Goal: Information Seeking & Learning: Find specific fact

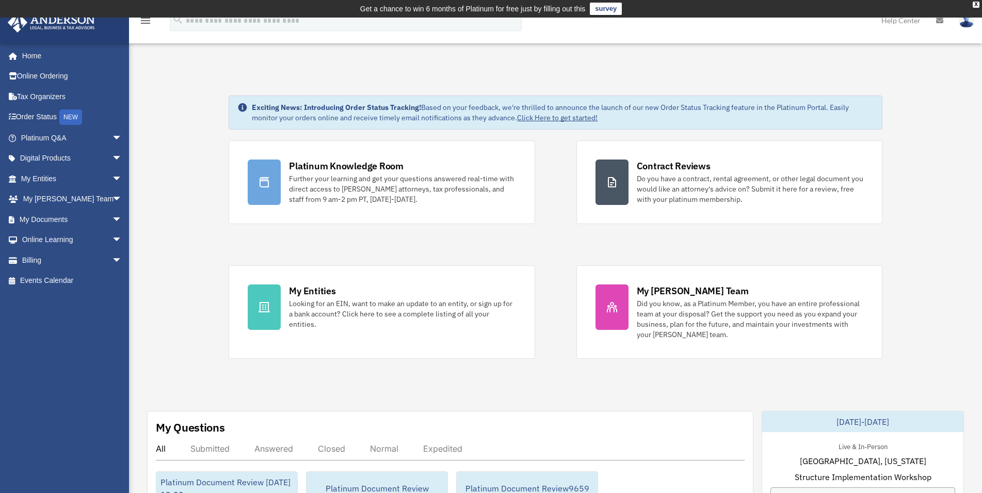
click at [72, 180] on link "My Entities arrow_drop_down" at bounding box center [72, 178] width 131 height 21
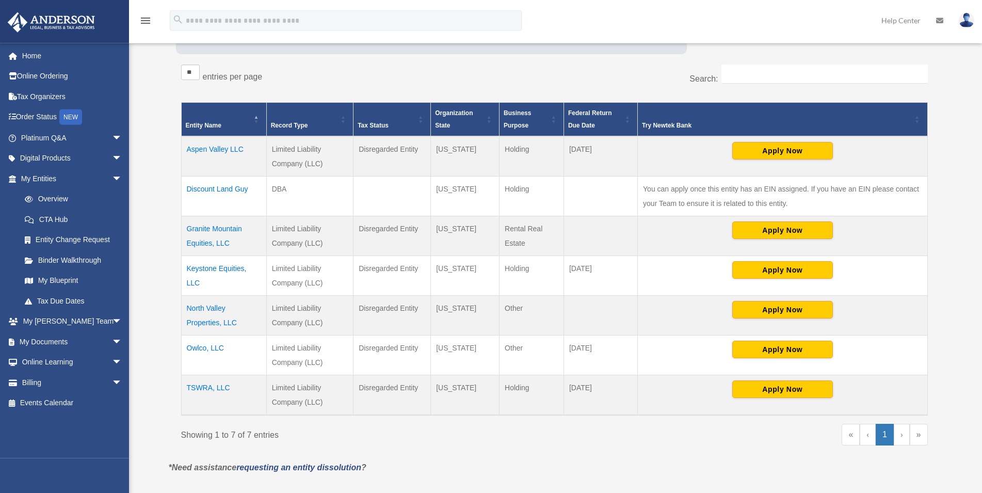
scroll to position [183, 0]
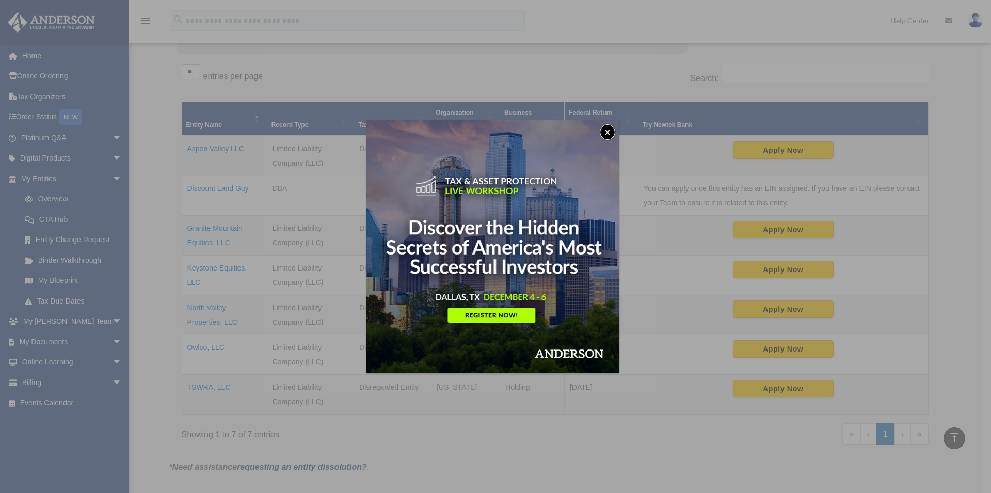
click at [615, 130] on button "x" at bounding box center [607, 131] width 15 height 15
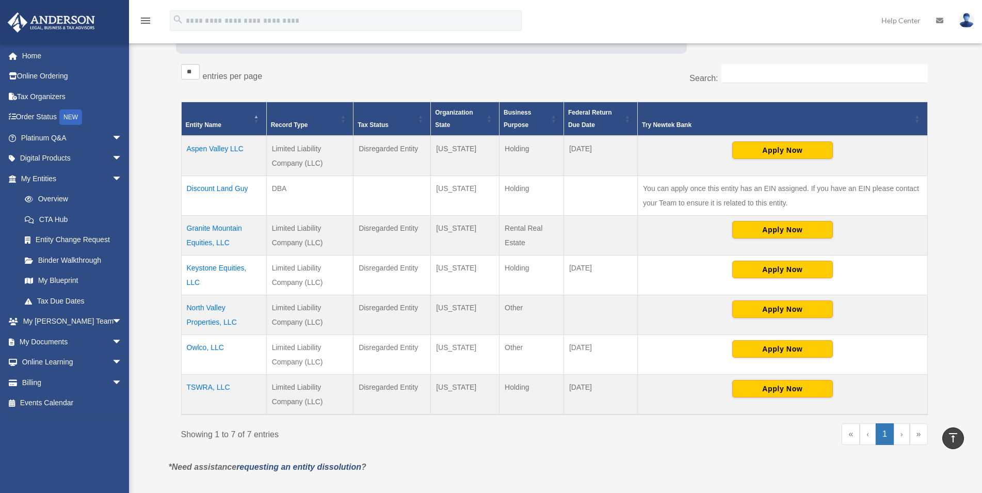
click at [215, 345] on td "Owlco, LLC" at bounding box center [223, 355] width 85 height 40
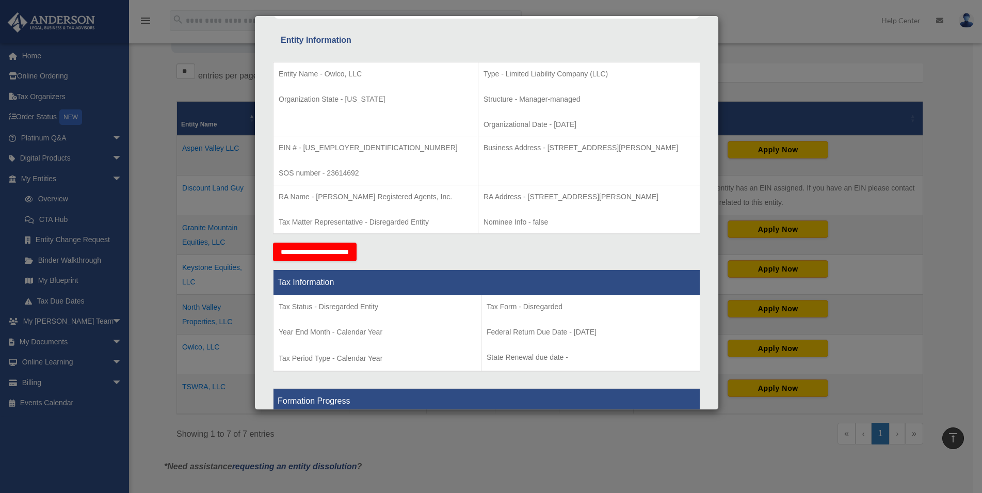
scroll to position [178, 0]
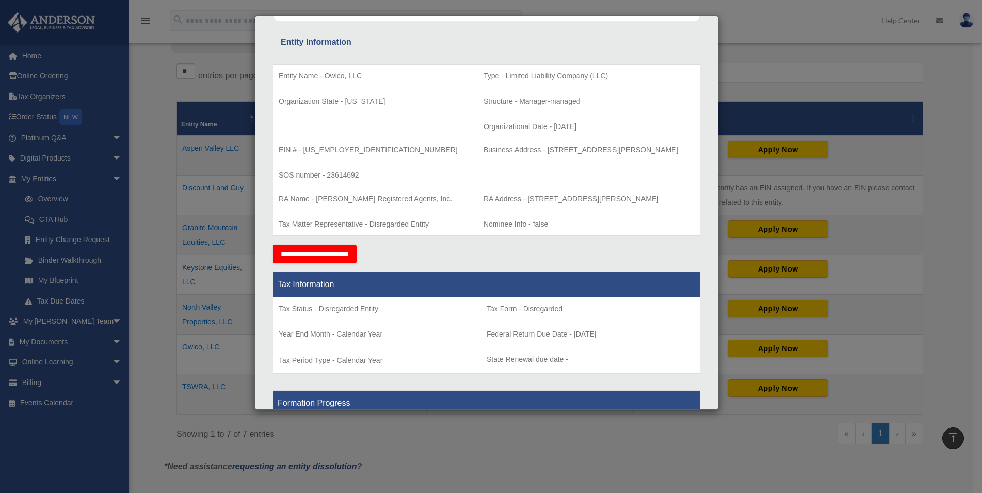
click at [810, 50] on div "Details × Articles Sent Organizational Date" at bounding box center [491, 246] width 982 height 493
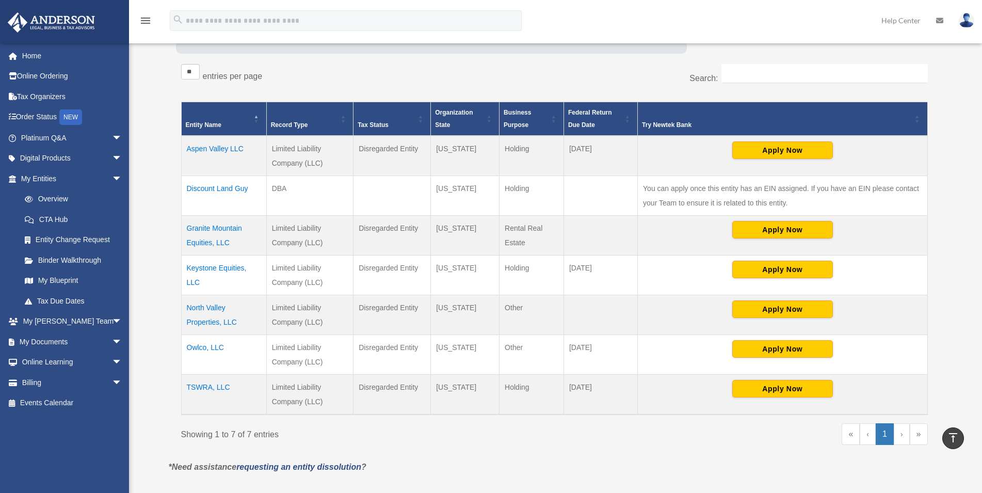
click at [671, 69] on div "Search:" at bounding box center [745, 79] width 366 height 30
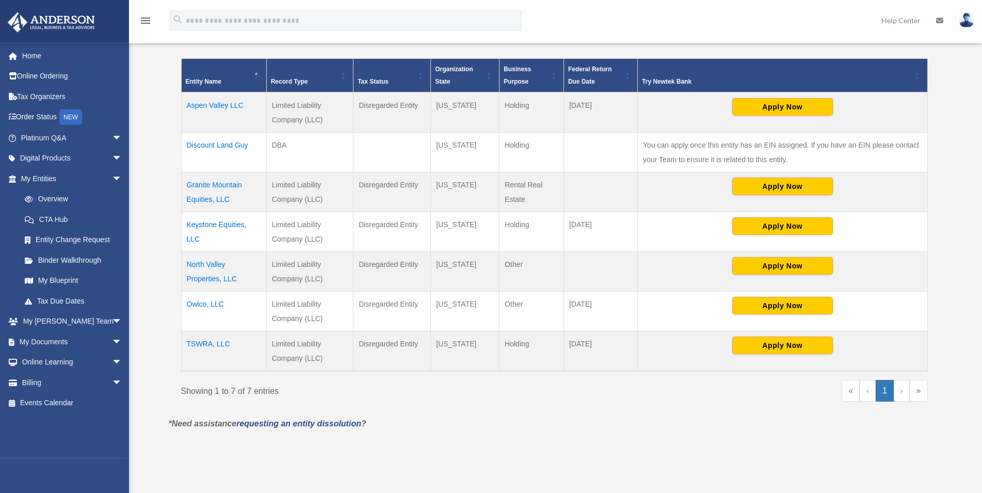
scroll to position [263, 0]
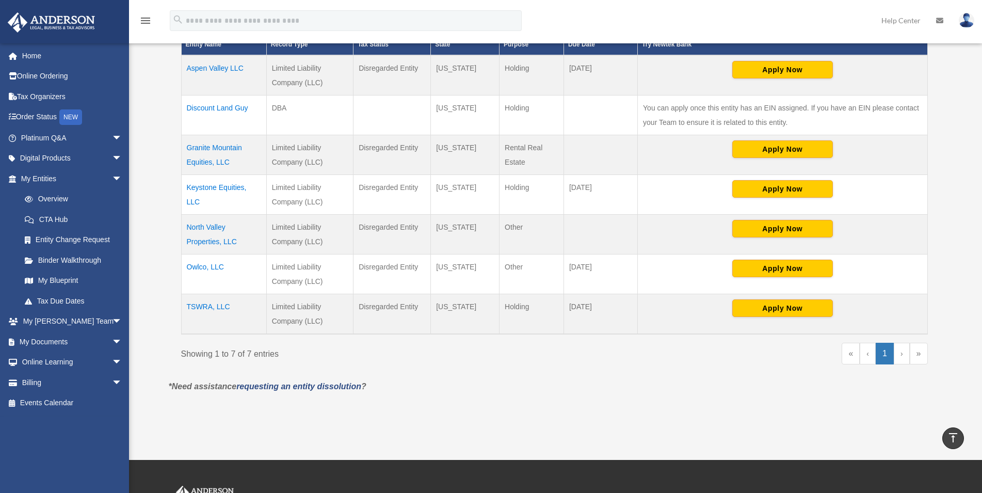
click at [209, 267] on td "Owlco, LLC" at bounding box center [223, 275] width 85 height 40
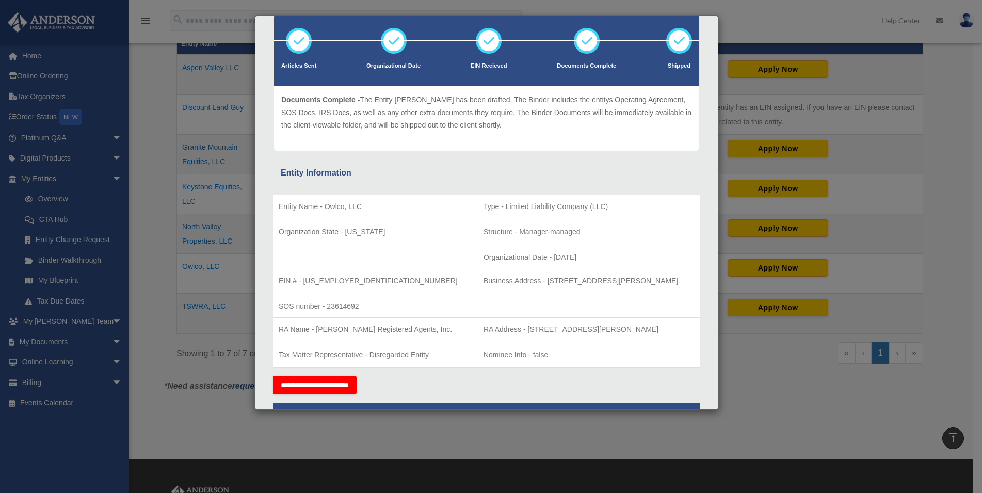
scroll to position [88, 0]
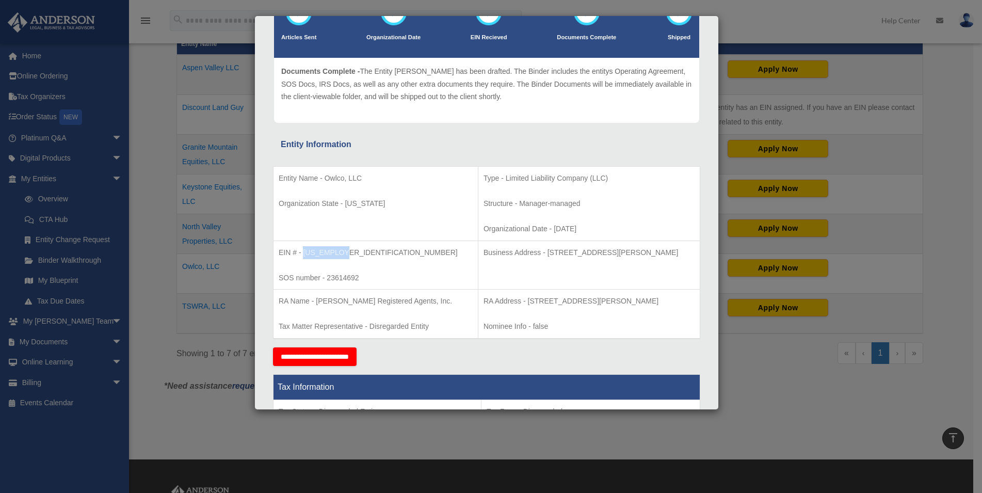
drag, startPoint x: 349, startPoint y: 255, endPoint x: 305, endPoint y: 255, distance: 44.4
click at [305, 255] on p "EIN # - 93-4800228" at bounding box center [376, 252] width 194 height 13
click at [364, 250] on p "EIN # - 93-4800228" at bounding box center [376, 252] width 194 height 13
click at [941, 82] on div "Details × Articles Sent Organizational Date" at bounding box center [491, 246] width 982 height 493
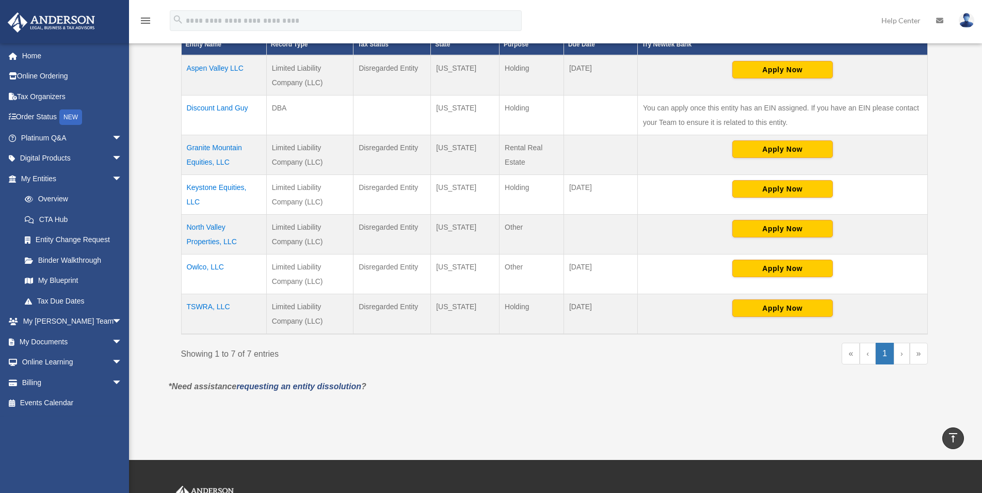
click at [941, 82] on div "Entities, Trusts, and Deeds Active Entities Inactive Entities Active Trusts Ina…" at bounding box center [554, 102] width 787 height 556
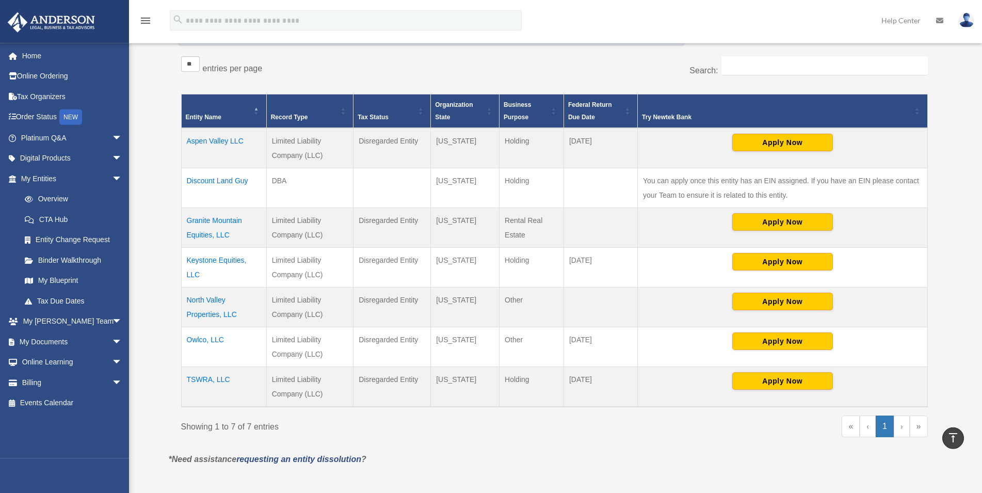
scroll to position [141, 0]
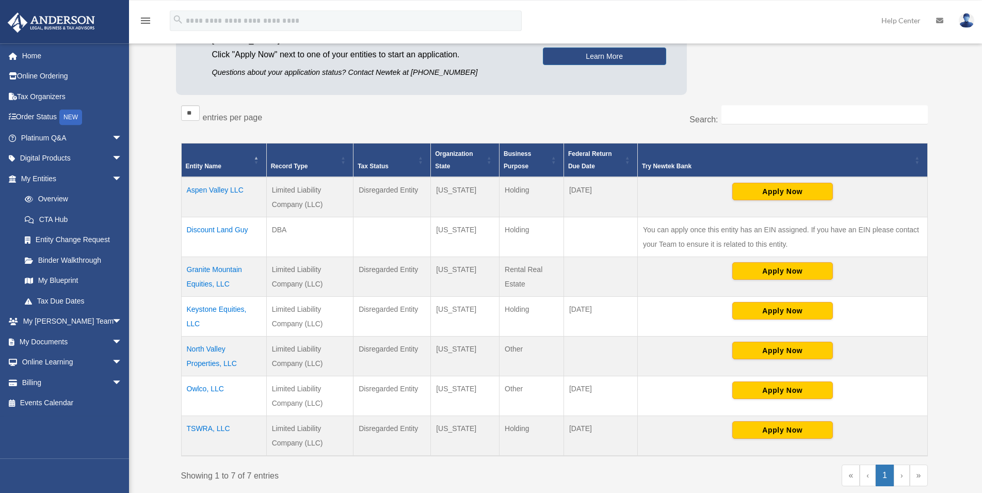
click at [940, 92] on div "Entities, Trusts, and Deeds Active Entities Inactive Entities Active Trusts Ina…" at bounding box center [555, 224] width 772 height 556
click at [886, 72] on div "Platinum Member Exclusive: Apply for business bank accounts faster and easier b…" at bounding box center [554, 44] width 757 height 111
drag, startPoint x: 848, startPoint y: 78, endPoint x: 843, endPoint y: 77, distance: 5.2
click at [810, 75] on div "Platinum Member Exclusive: Apply for business bank accounts faster and easier b…" at bounding box center [554, 44] width 757 height 111
click at [834, 73] on div "Platinum Member Exclusive: Apply for business bank accounts faster and easier b…" at bounding box center [554, 44] width 757 height 111
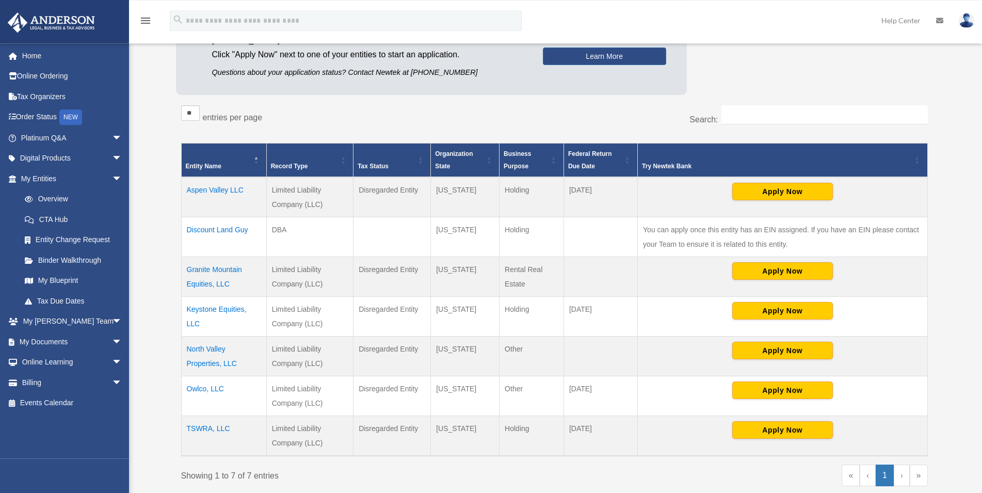
click at [802, 76] on div "Platinum Member Exclusive: Apply for business bank accounts faster and easier b…" at bounding box center [554, 44] width 757 height 111
drag, startPoint x: 808, startPoint y: 73, endPoint x: 803, endPoint y: 73, distance: 5.7
click at [784, 75] on div "Platinum Member Exclusive: Apply for business bank accounts faster and easier b…" at bounding box center [554, 44] width 757 height 111
drag, startPoint x: 784, startPoint y: 75, endPoint x: 762, endPoint y: 70, distance: 22.7
click at [762, 70] on div "Platinum Member Exclusive: Apply for business bank accounts faster and easier b…" at bounding box center [554, 44] width 757 height 111
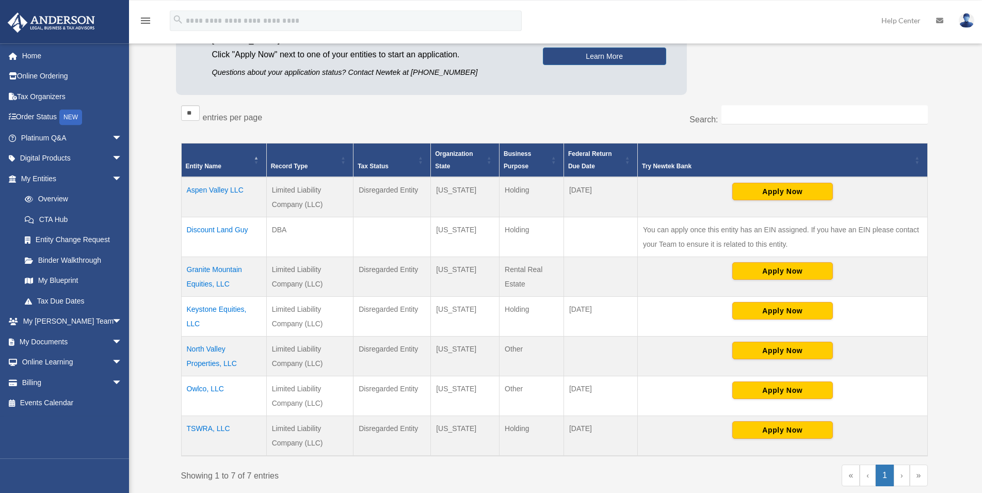
click at [811, 83] on div "Platinum Member Exclusive: Apply for business bank accounts faster and easier b…" at bounding box center [554, 44] width 757 height 111
click at [797, 81] on div "Platinum Member Exclusive: Apply for business bank accounts faster and easier b…" at bounding box center [554, 44] width 757 height 111
click at [793, 79] on div "Platinum Member Exclusive: Apply for business bank accounts faster and easier b…" at bounding box center [554, 44] width 757 height 111
click at [833, 77] on div "Platinum Member Exclusive: Apply for business bank accounts faster and easier b…" at bounding box center [554, 44] width 757 height 111
click at [822, 77] on div "Platinum Member Exclusive: Apply for business bank accounts faster and easier b…" at bounding box center [554, 44] width 757 height 111
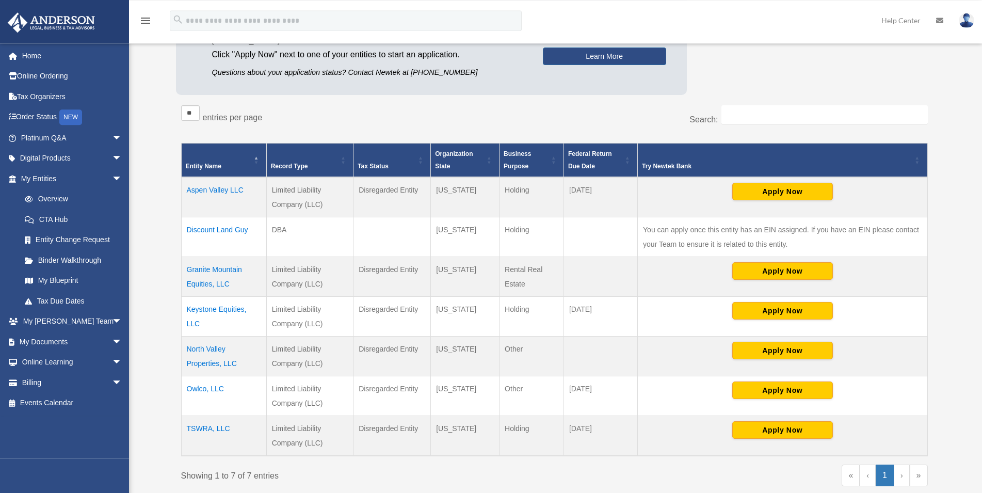
click at [806, 79] on div "Platinum Member Exclusive: Apply for business bank accounts faster and easier b…" at bounding box center [554, 44] width 757 height 111
click at [803, 80] on div "Platinum Member Exclusive: Apply for business bank accounts faster and easier b…" at bounding box center [554, 44] width 757 height 111
click at [817, 80] on div "Platinum Member Exclusive: Apply for business bank accounts faster and easier b…" at bounding box center [554, 44] width 757 height 111
click at [815, 77] on div "Platinum Member Exclusive: Apply for business bank accounts faster and easier b…" at bounding box center [554, 44] width 757 height 111
click at [797, 76] on div "Platinum Member Exclusive: Apply for business bank accounts faster and easier b…" at bounding box center [554, 44] width 757 height 111
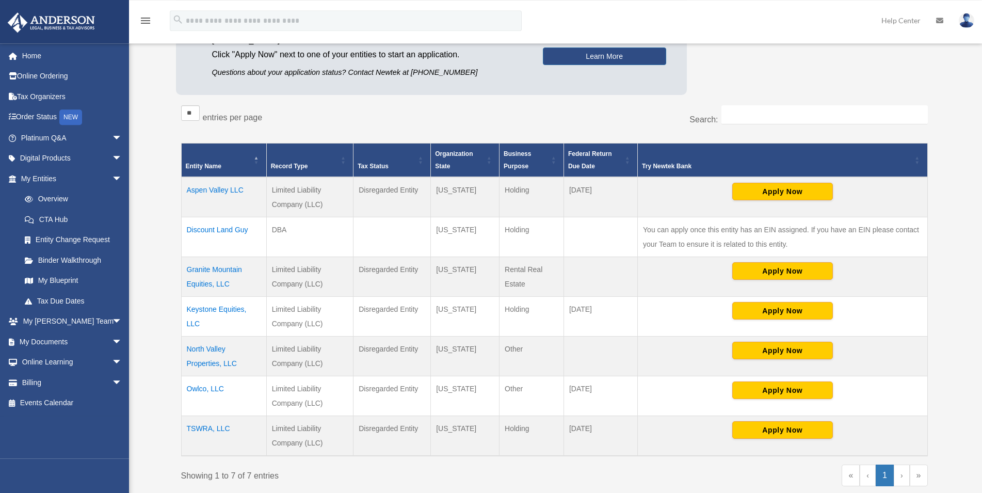
click at [823, 80] on div "Platinum Member Exclusive: Apply for business bank accounts faster and easier b…" at bounding box center [554, 44] width 757 height 111
click at [433, 109] on div "** ** ** *** entries per page" at bounding box center [364, 118] width 366 height 26
click at [168, 161] on div "Entities, Trusts, and Deeds Active Entities Inactive Entities Active Trusts Ina…" at bounding box center [554, 224] width 787 height 556
click at [166, 139] on div "Entities, Trusts, and Deeds Active Entities Inactive Entities Active Trusts Ina…" at bounding box center [554, 224] width 787 height 556
click at [200, 388] on td "Owlco, LLC" at bounding box center [223, 396] width 85 height 40
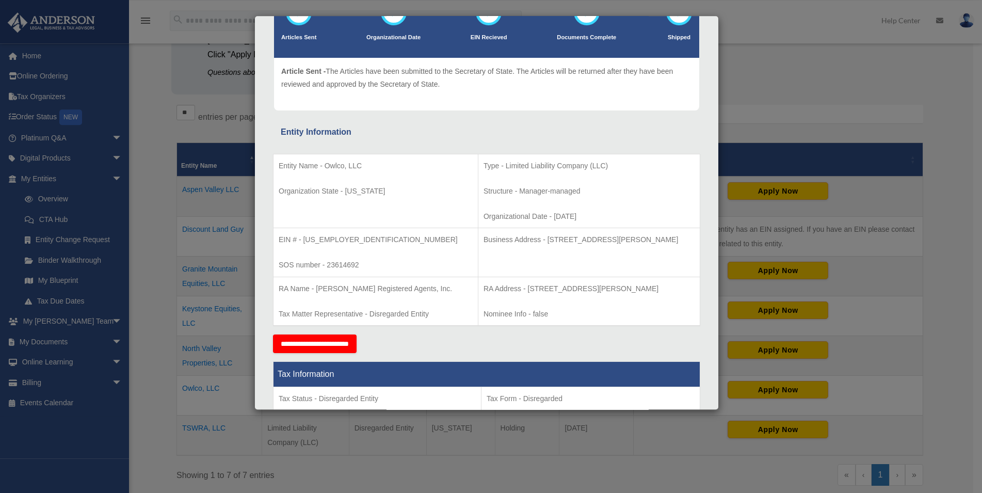
scroll to position [0, 0]
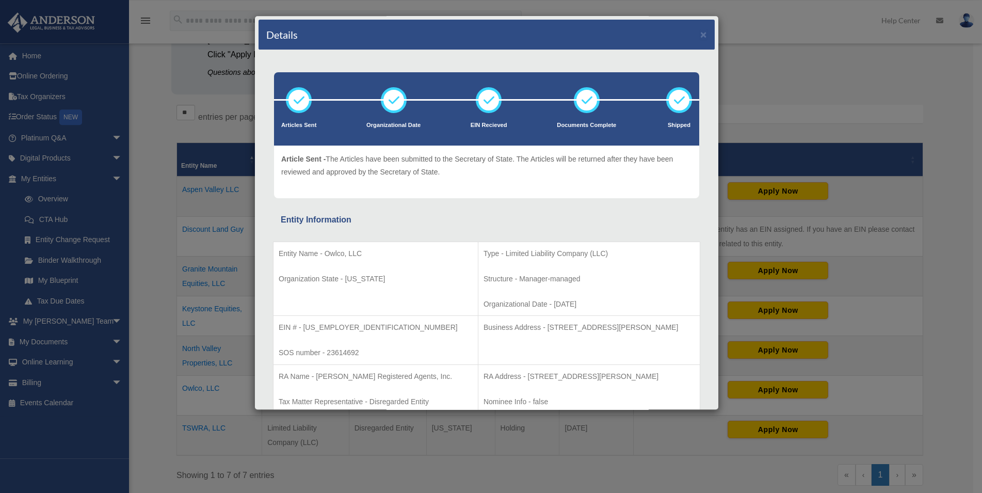
click at [155, 168] on div "Details × Articles Sent Organizational Date" at bounding box center [491, 246] width 982 height 493
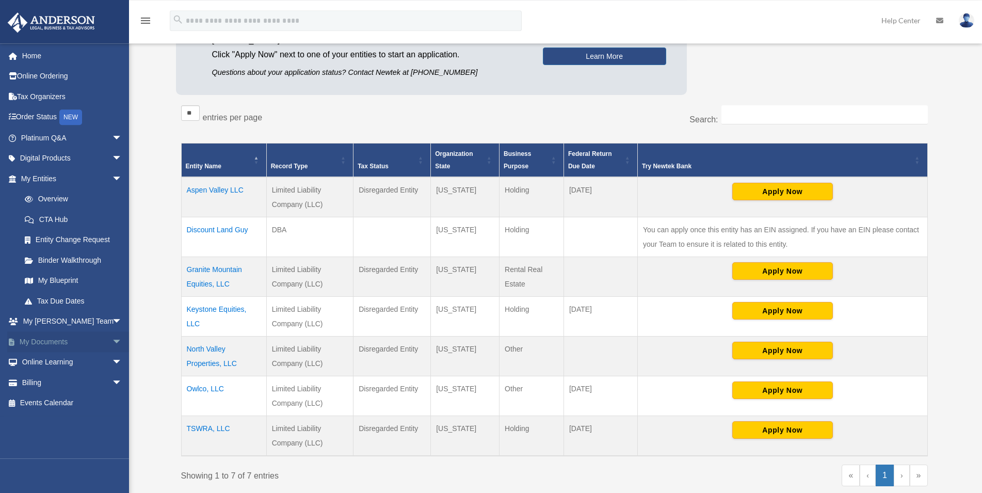
click at [112, 342] on span "arrow_drop_down" at bounding box center [122, 341] width 21 height 21
click at [112, 339] on span "arrow_drop_up" at bounding box center [122, 341] width 21 height 21
click at [214, 389] on td "Owlco, LLC" at bounding box center [223, 396] width 85 height 40
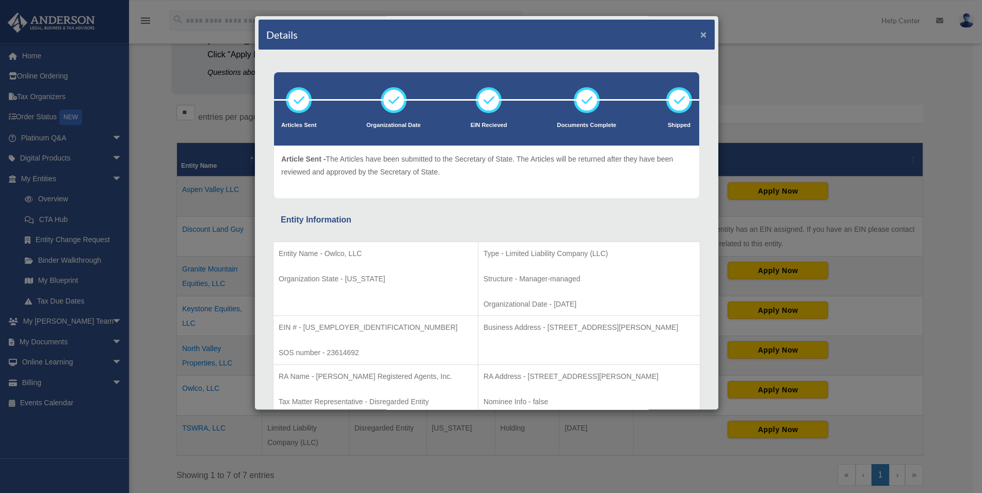
click at [701, 35] on button "×" at bounding box center [704, 34] width 7 height 11
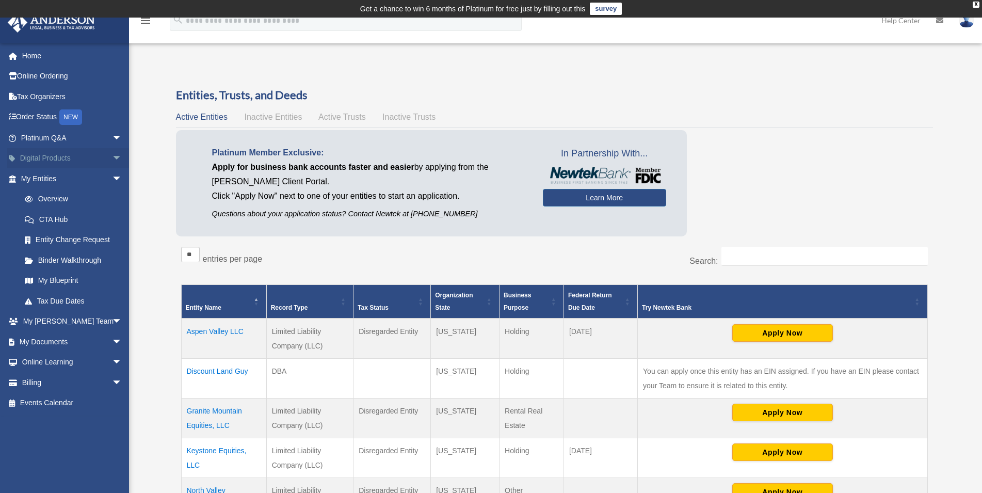
click at [112, 152] on span "arrow_drop_down" at bounding box center [122, 158] width 21 height 21
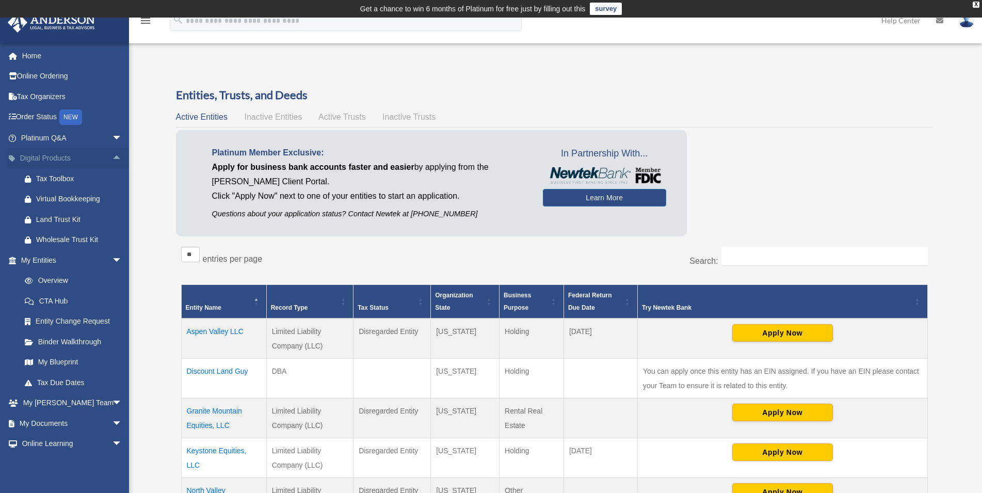
click at [112, 154] on span "arrow_drop_up" at bounding box center [122, 158] width 21 height 21
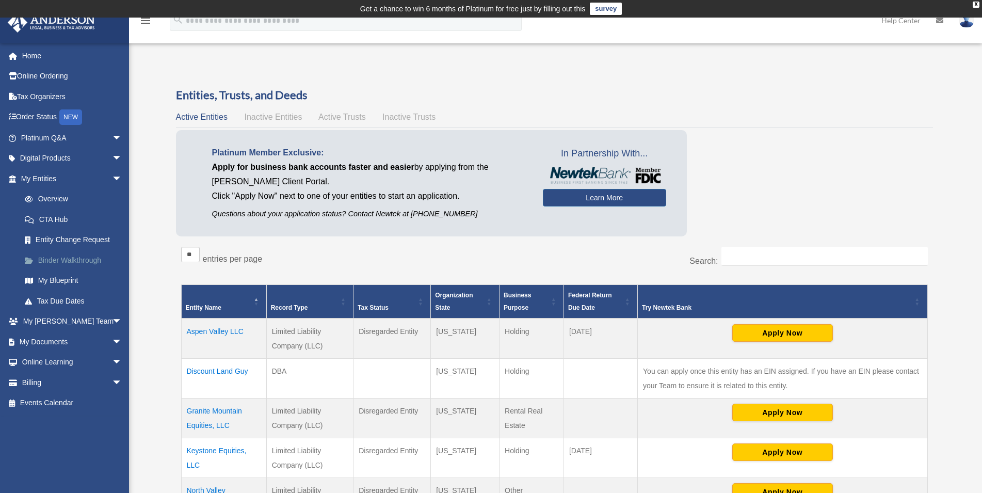
click at [81, 260] on link "Binder Walkthrough" at bounding box center [75, 260] width 123 height 21
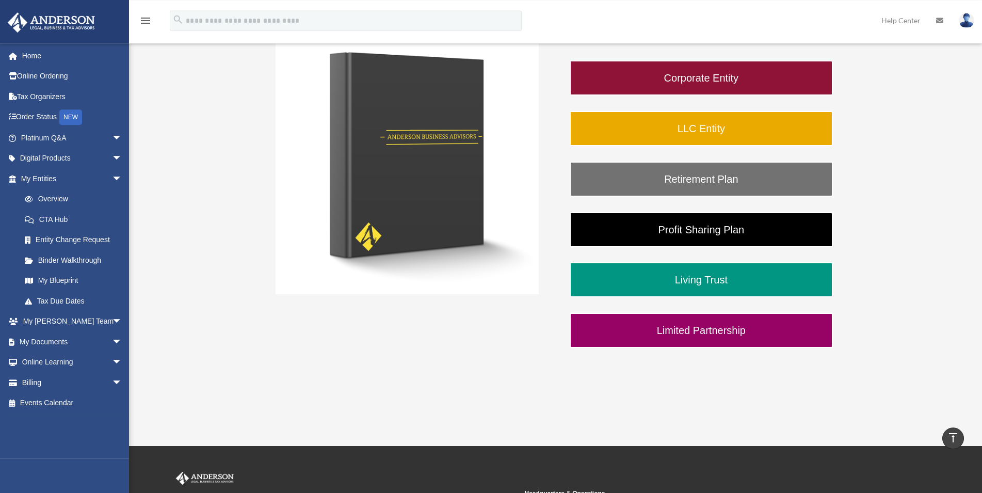
scroll to position [176, 0]
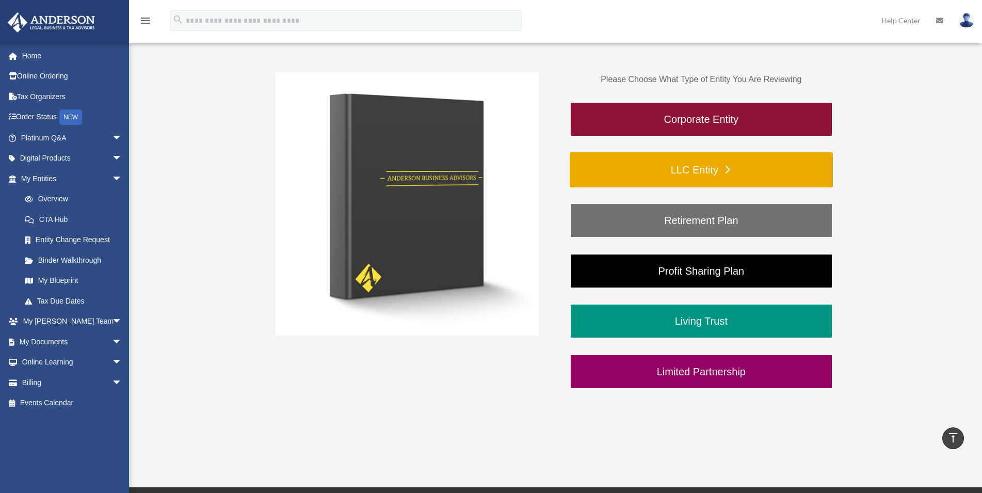
click at [648, 177] on link "LLC Entity" at bounding box center [701, 169] width 263 height 35
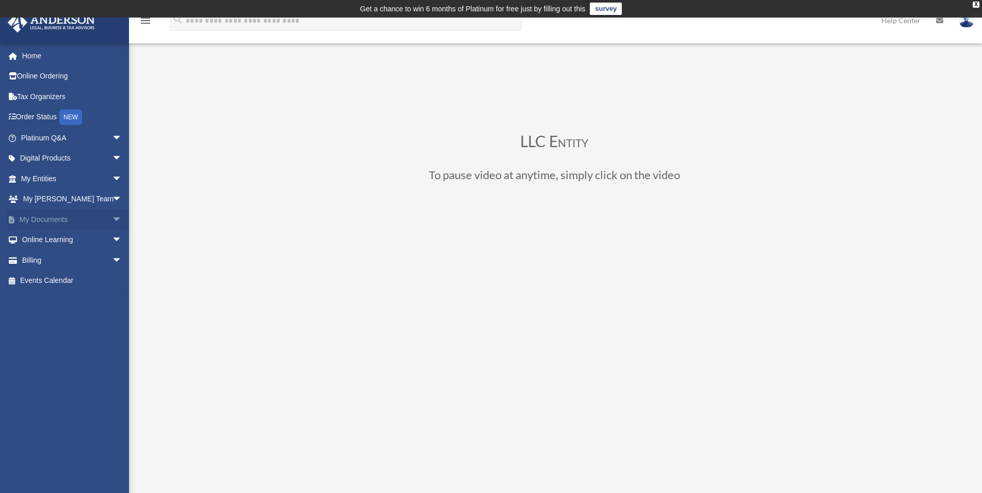
click at [53, 220] on link "My Documents arrow_drop_down" at bounding box center [72, 219] width 131 height 21
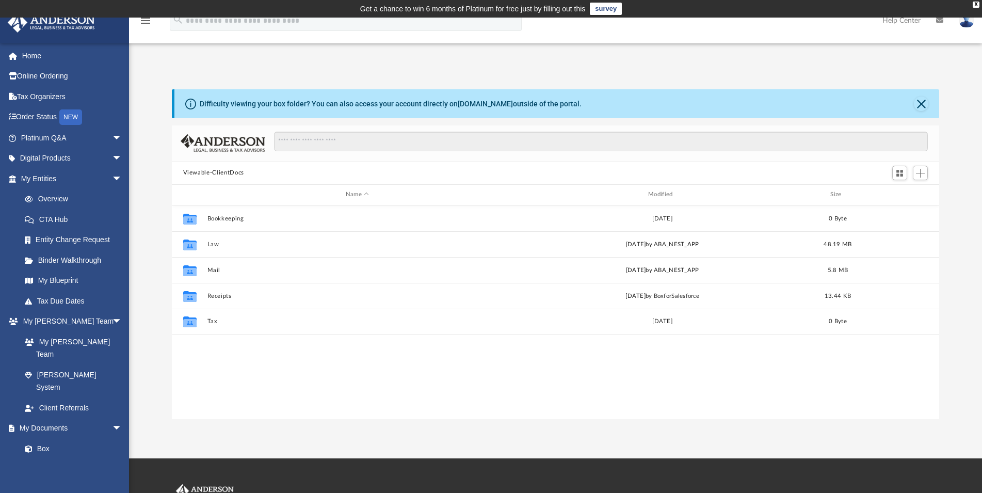
scroll to position [226, 759]
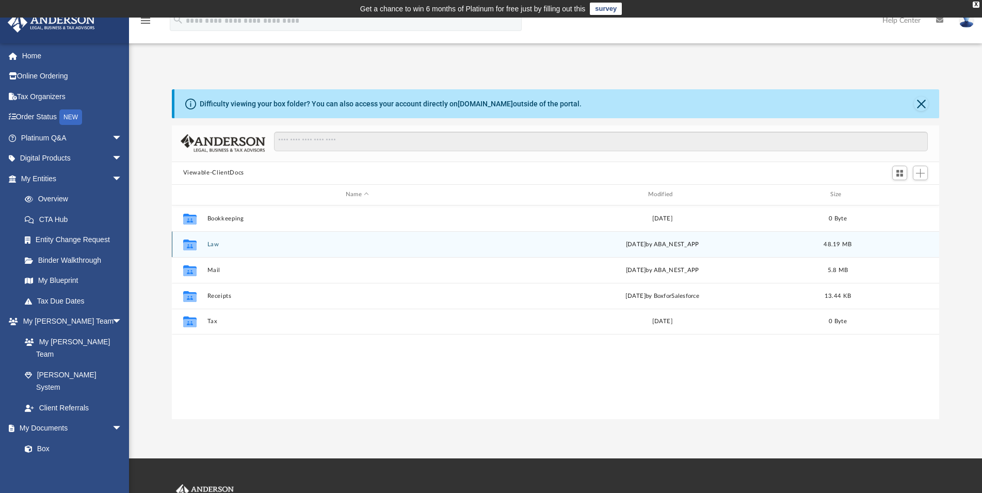
click at [214, 243] on button "Law" at bounding box center [357, 244] width 300 height 7
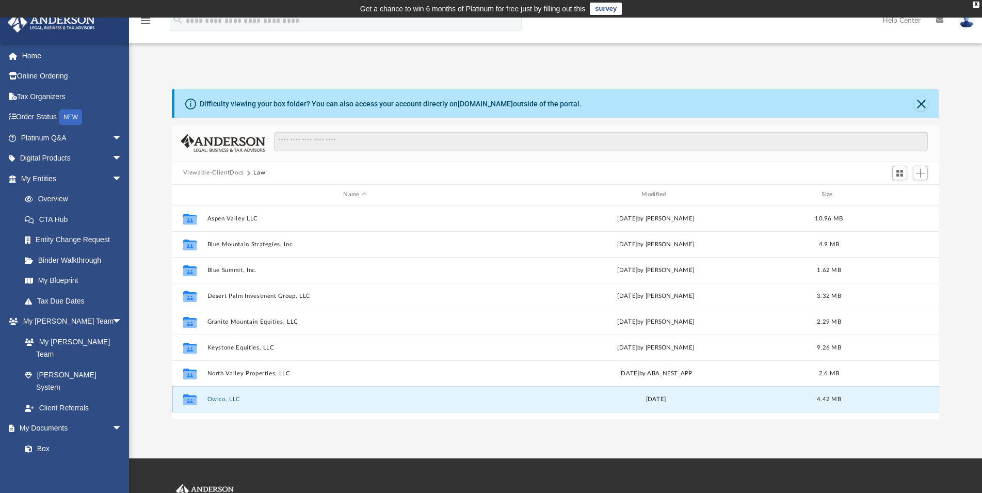
click at [222, 396] on button "Owlco, LLC" at bounding box center [355, 399] width 296 height 7
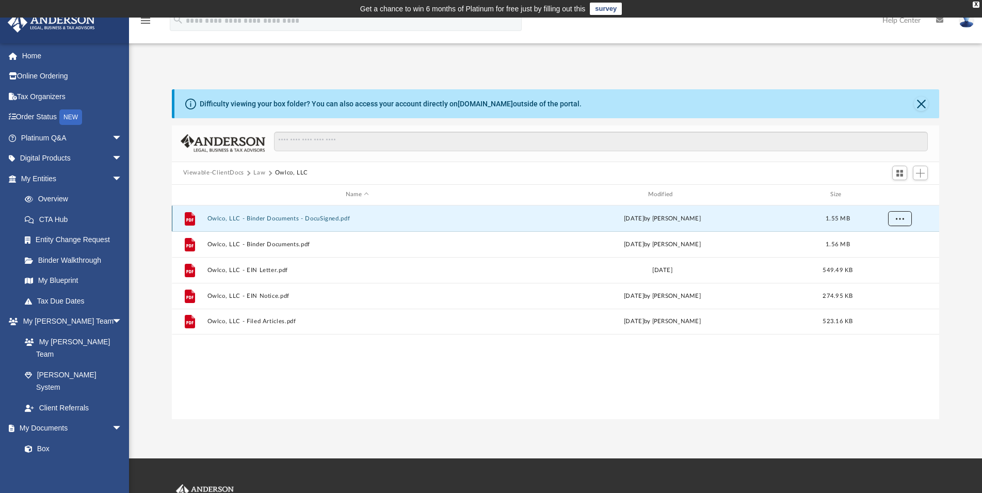
click at [902, 218] on span "More options" at bounding box center [900, 218] width 8 height 6
click at [888, 257] on li "Download" at bounding box center [891, 255] width 30 height 11
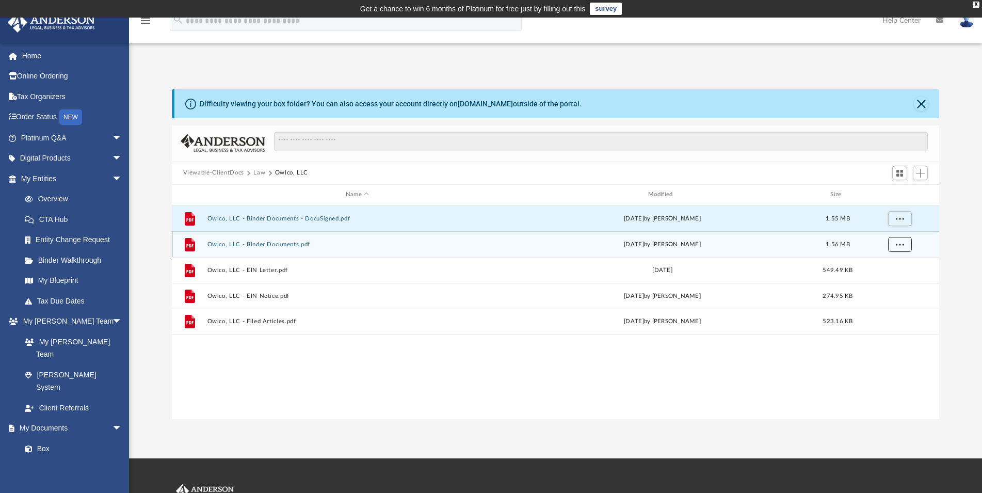
click at [896, 245] on button "More options" at bounding box center [900, 243] width 24 height 15
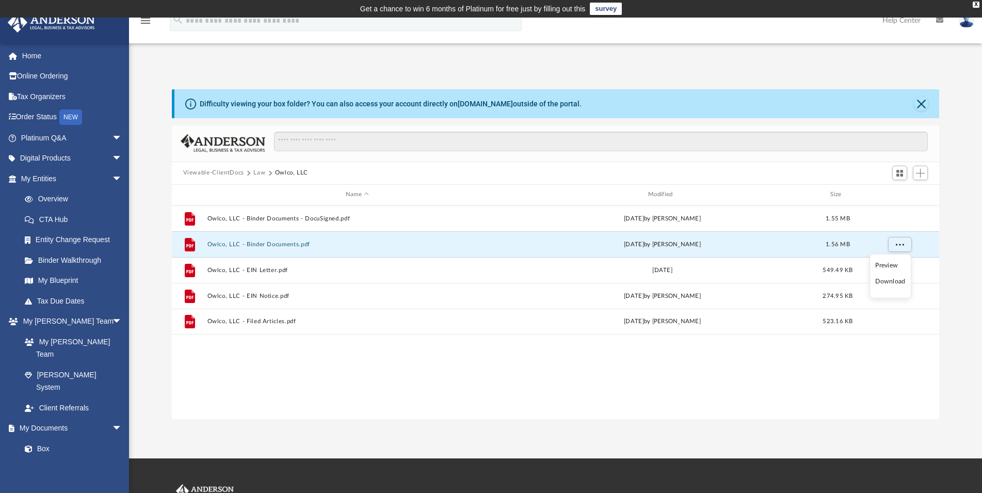
click at [891, 282] on li "Download" at bounding box center [891, 281] width 30 height 11
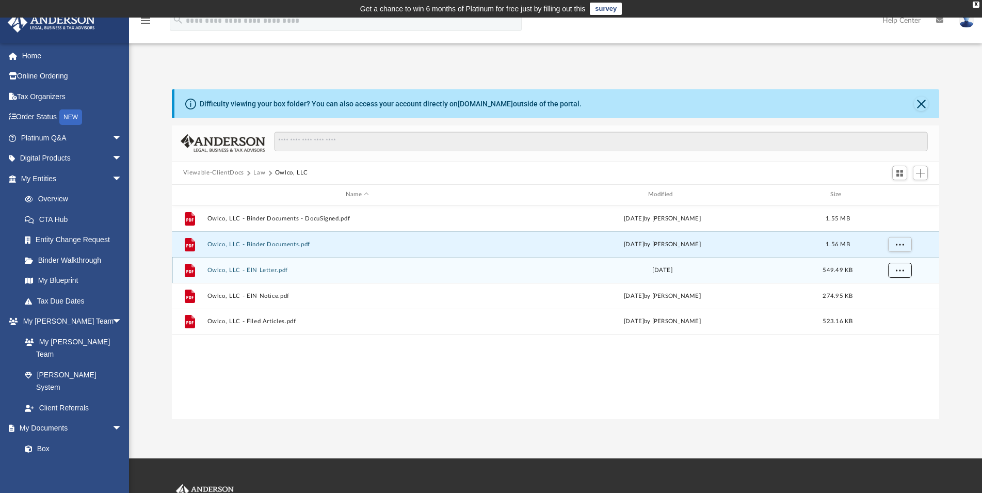
click at [898, 269] on span "More options" at bounding box center [900, 270] width 8 height 6
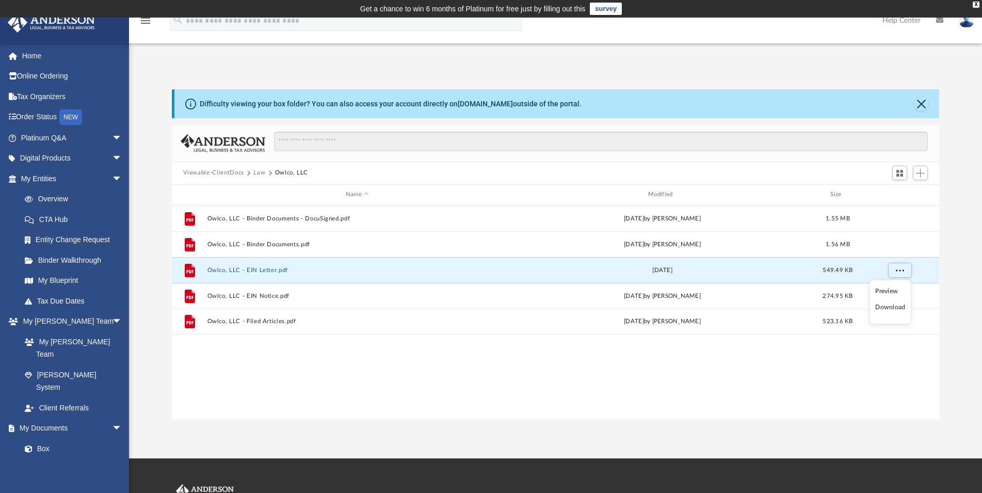
click at [895, 311] on li "Download" at bounding box center [891, 307] width 30 height 11
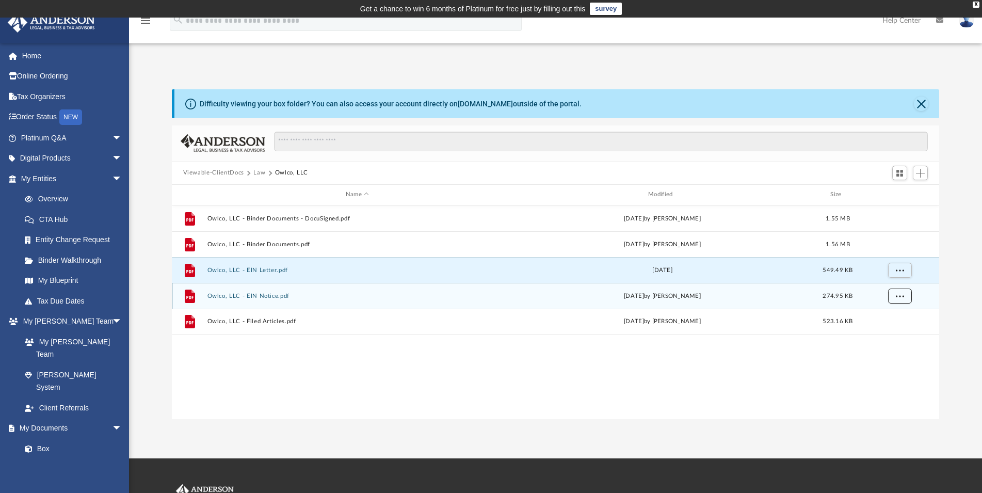
click at [904, 294] on button "More options" at bounding box center [900, 295] width 24 height 15
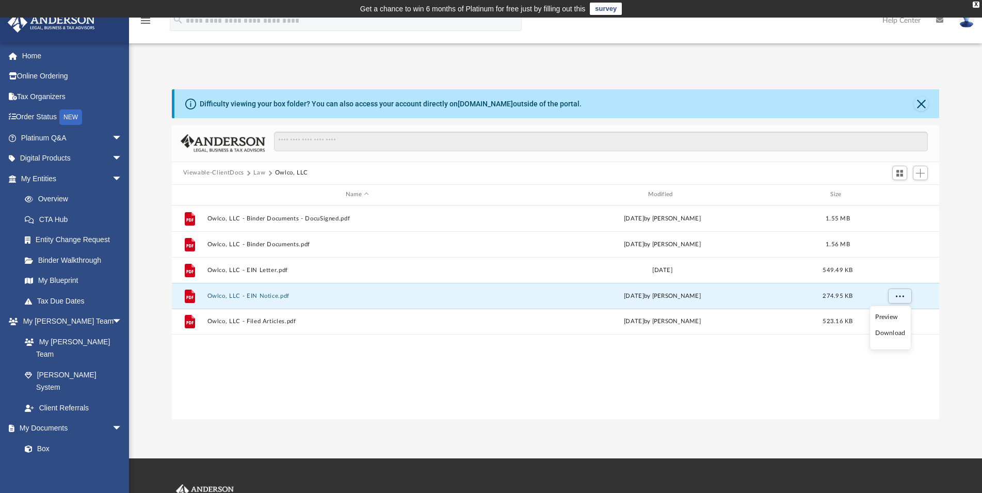
click at [892, 336] on li "Download" at bounding box center [891, 333] width 30 height 11
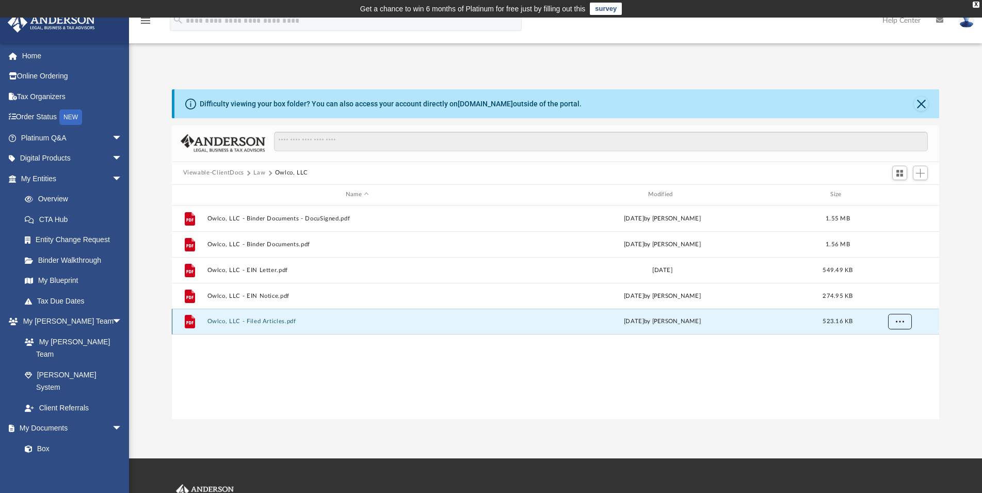
click at [897, 320] on span "More options" at bounding box center [900, 322] width 8 height 6
click at [888, 359] on li "Download" at bounding box center [891, 358] width 30 height 11
click at [323, 64] on div "App rdncapinvest@gmail.com Sign Out rdncapinvest@gmail.com Home Online Ordering…" at bounding box center [491, 238] width 982 height 362
click at [256, 174] on button "Law" at bounding box center [259, 172] width 12 height 9
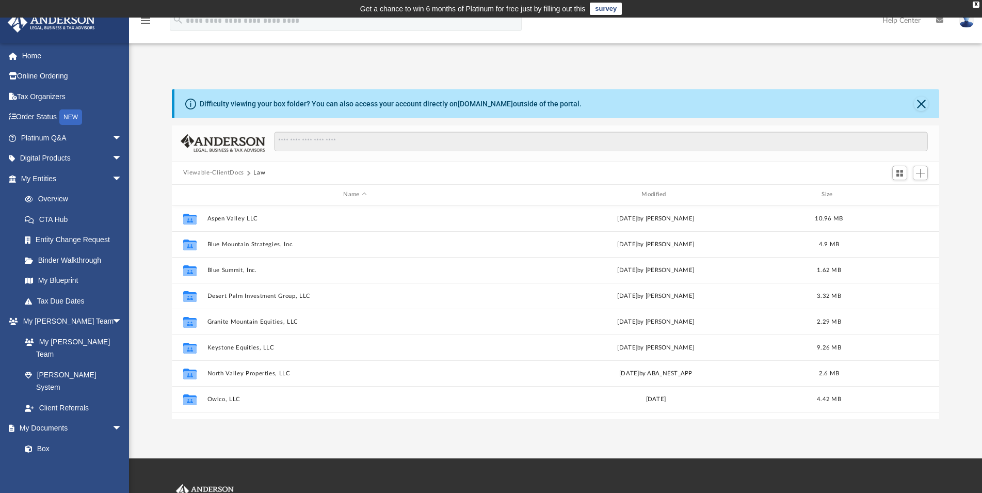
click at [144, 157] on div "Difficulty viewing your box folder? You can also access your account directly o…" at bounding box center [555, 254] width 853 height 330
click at [112, 418] on span "arrow_drop_down" at bounding box center [122, 428] width 21 height 21
click at [112, 418] on span "arrow_drop_up" at bounding box center [122, 428] width 21 height 21
click at [234, 172] on button "Viewable-ClientDocs" at bounding box center [213, 172] width 61 height 9
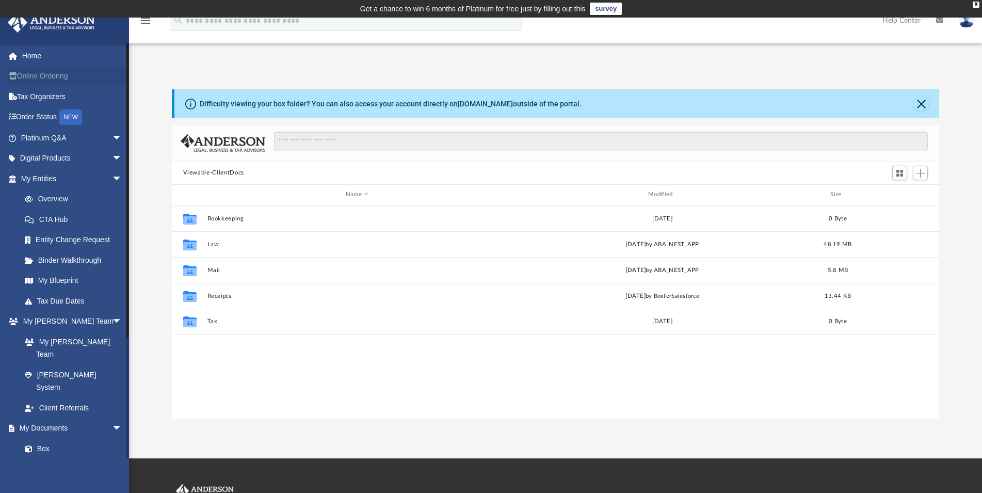
click at [68, 77] on link "Online Ordering" at bounding box center [72, 76] width 131 height 21
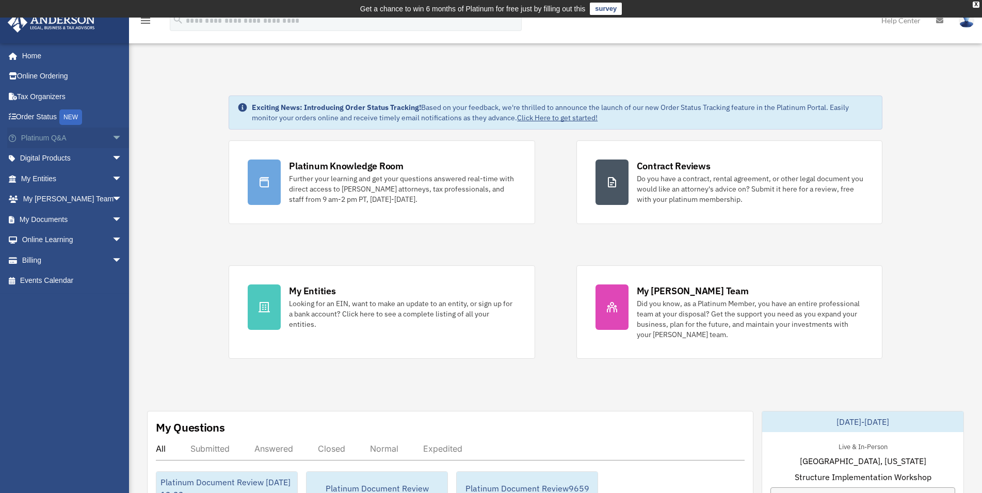
click at [112, 138] on span "arrow_drop_down" at bounding box center [122, 138] width 21 height 21
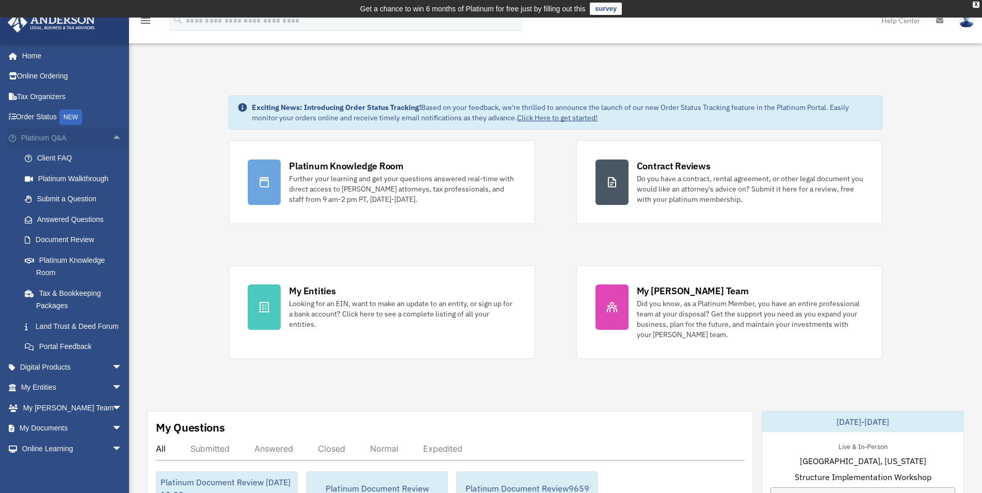
click at [112, 138] on span "arrow_drop_up" at bounding box center [122, 138] width 21 height 21
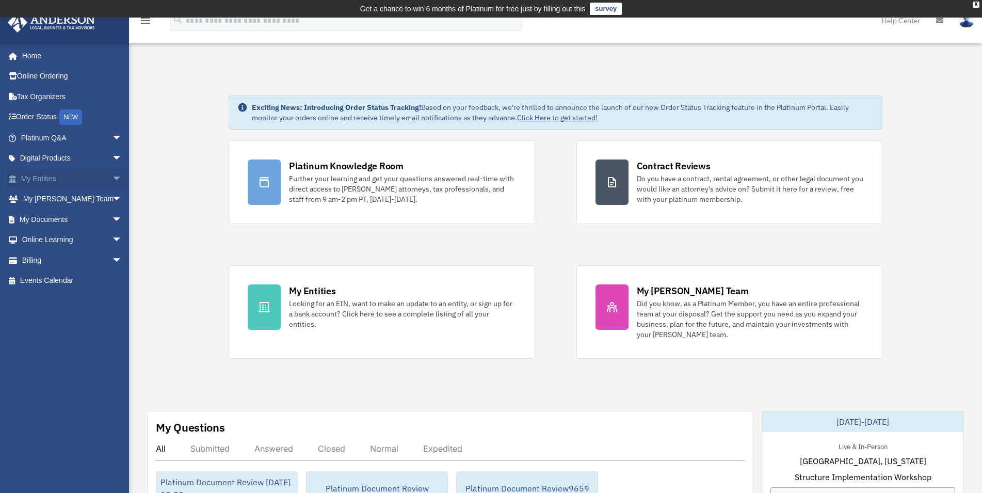
click at [112, 180] on span "arrow_drop_down" at bounding box center [122, 178] width 21 height 21
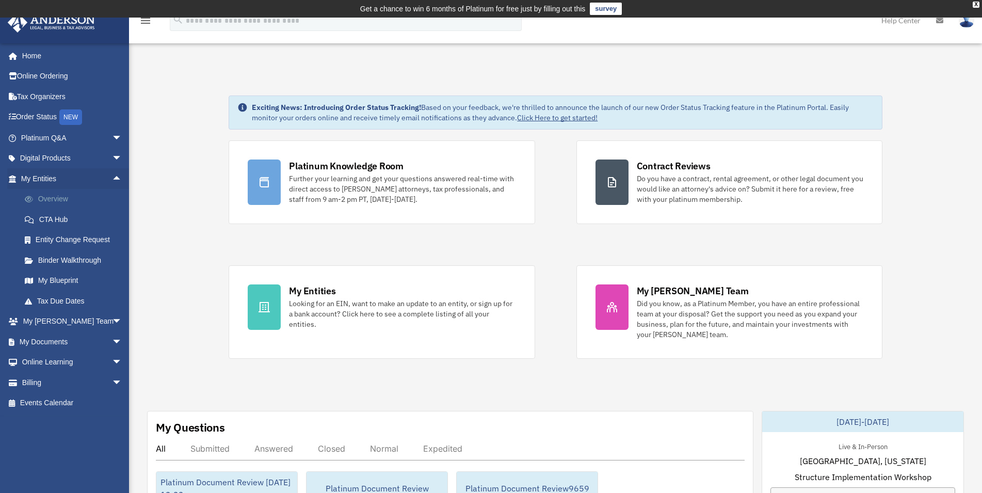
click at [57, 198] on link "Overview" at bounding box center [75, 199] width 123 height 21
click at [112, 177] on span "arrow_drop_up" at bounding box center [122, 178] width 21 height 21
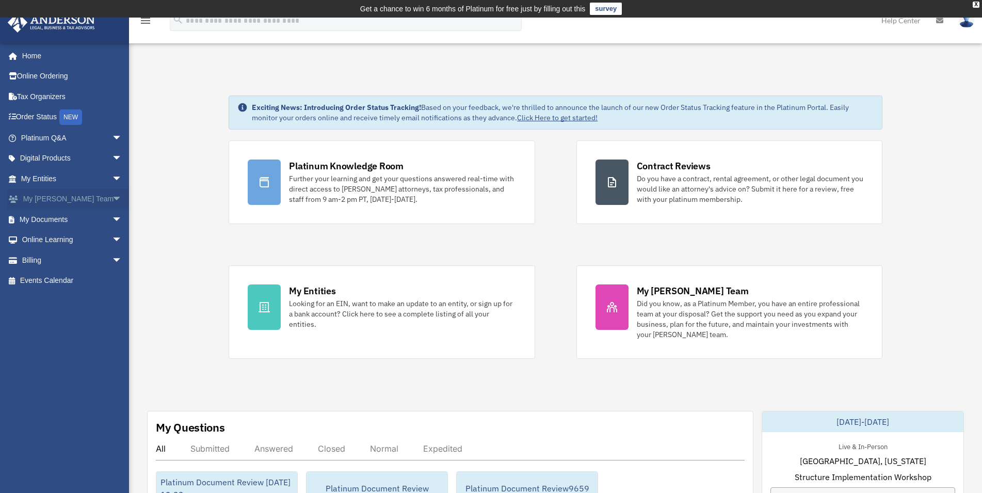
click at [112, 199] on span "arrow_drop_down" at bounding box center [122, 199] width 21 height 21
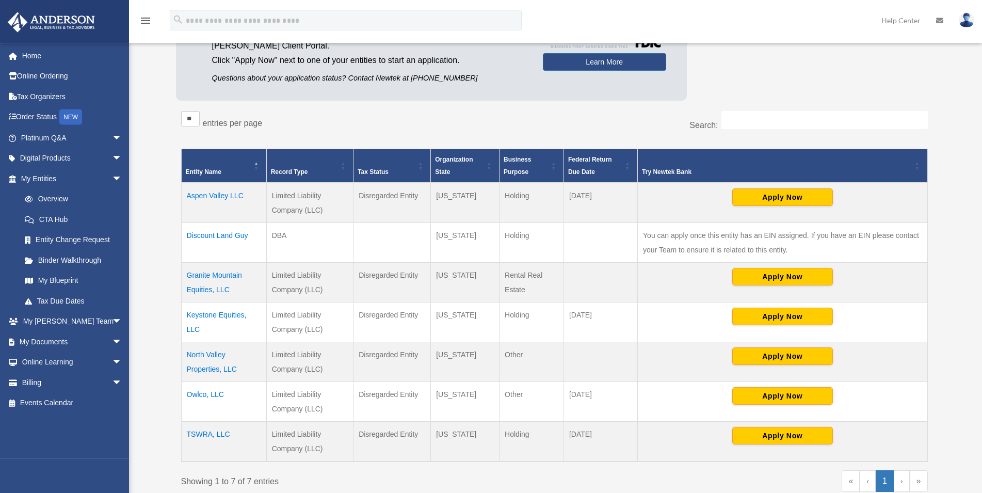
scroll to position [176, 0]
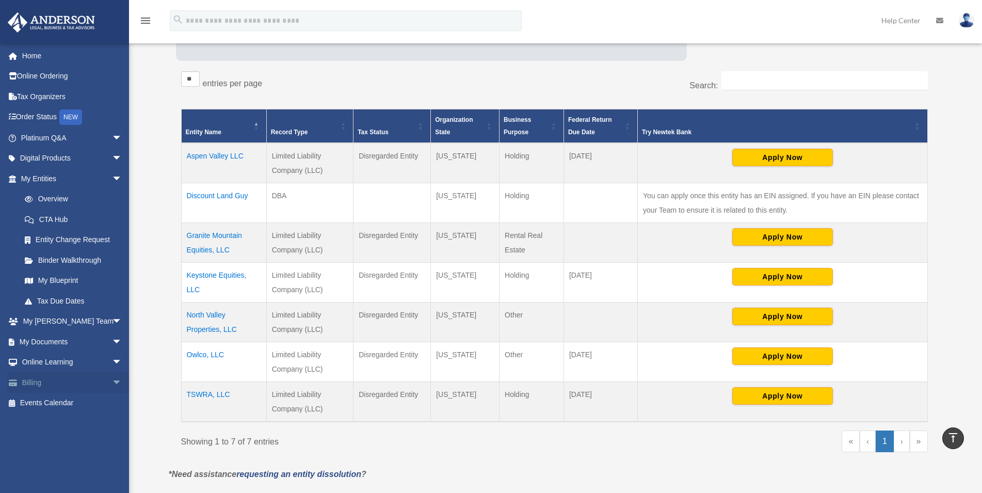
click at [112, 385] on span "arrow_drop_down" at bounding box center [122, 382] width 21 height 21
click at [73, 404] on link "$ Open Invoices" at bounding box center [75, 403] width 123 height 21
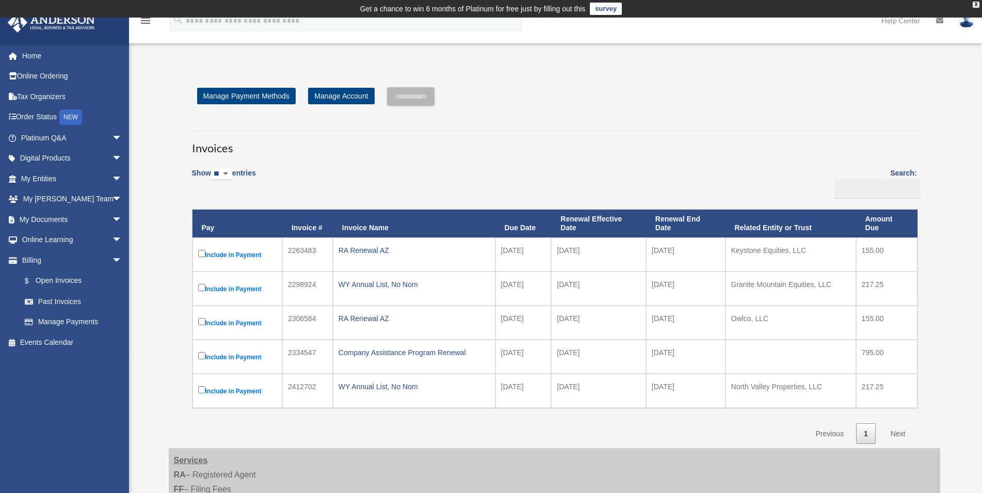
click at [167, 312] on div "**********" at bounding box center [554, 374] width 787 height 598
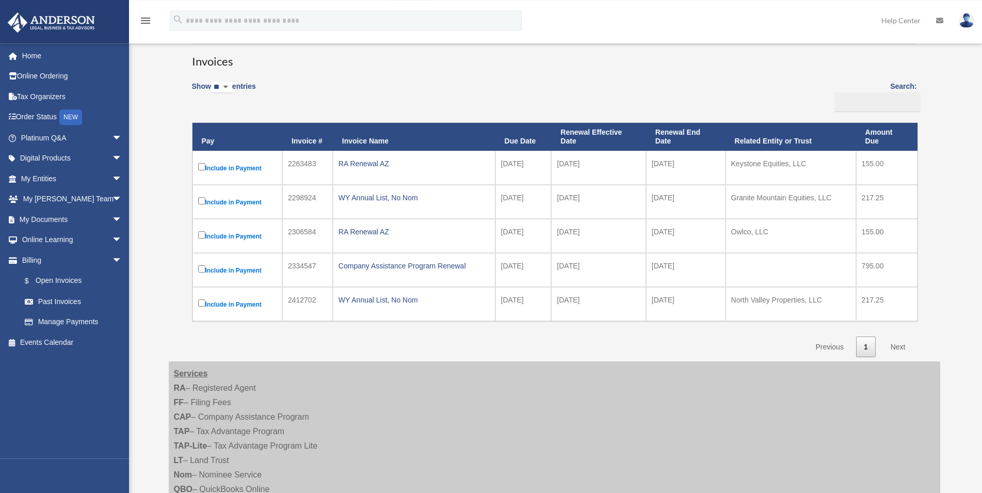
scroll to position [88, 0]
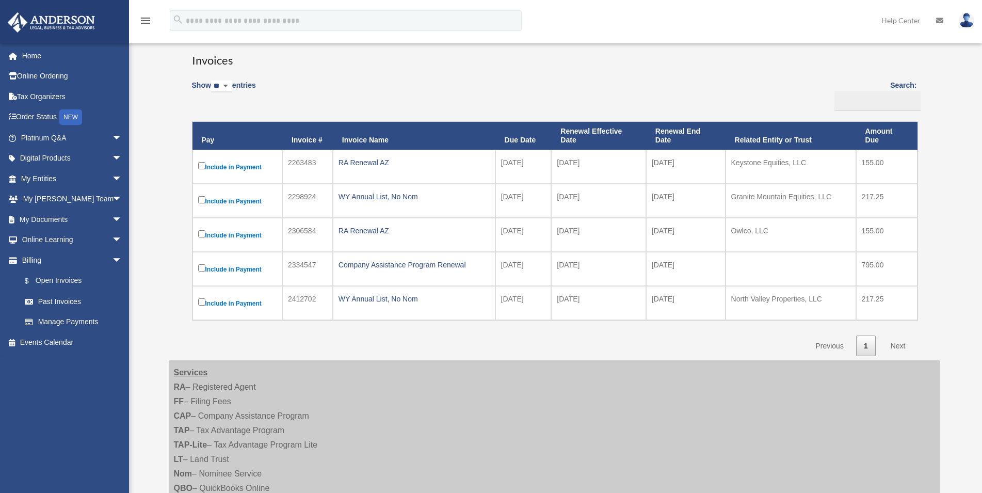
click at [165, 291] on div "**********" at bounding box center [554, 286] width 787 height 598
click at [156, 266] on div "Open Invoices rdncapinvest@gmail.com Sign Out rdncapinvest@gmail.com Home Onlin…" at bounding box center [491, 277] width 982 height 616
click at [47, 178] on link "My Entities arrow_drop_down" at bounding box center [72, 178] width 131 height 21
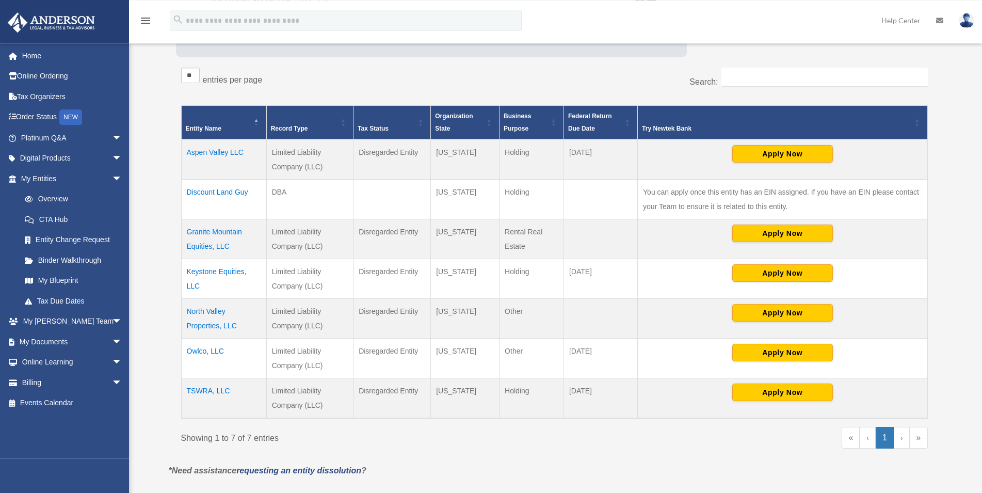
scroll to position [181, 0]
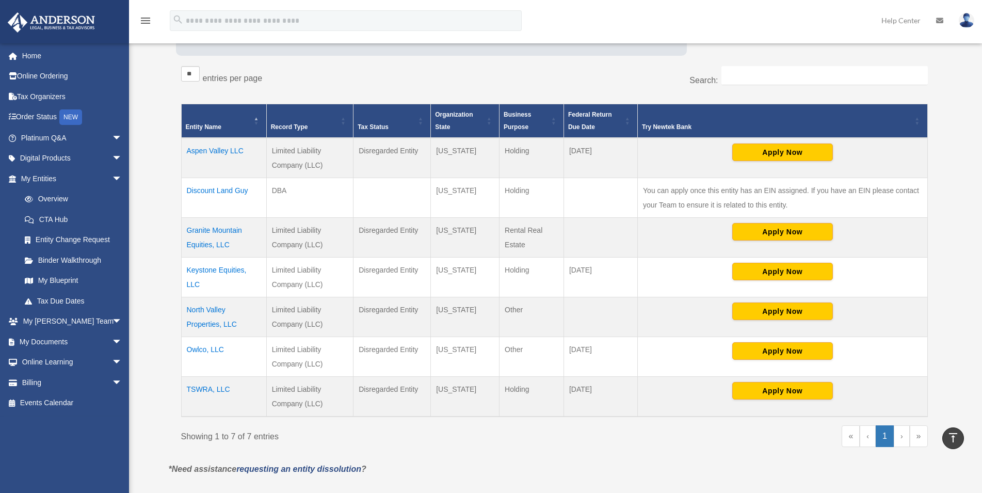
click at [201, 348] on td "Owlco, LLC" at bounding box center [223, 357] width 85 height 40
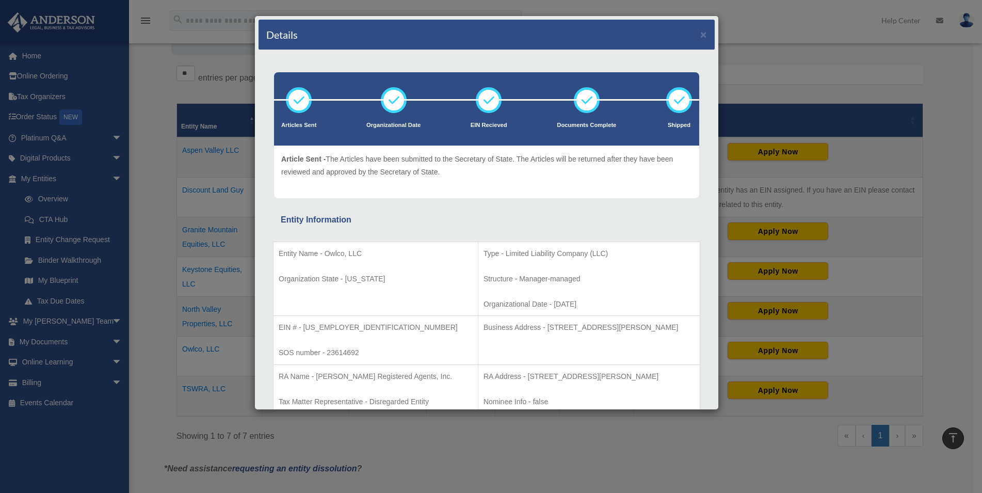
scroll to position [88, 0]
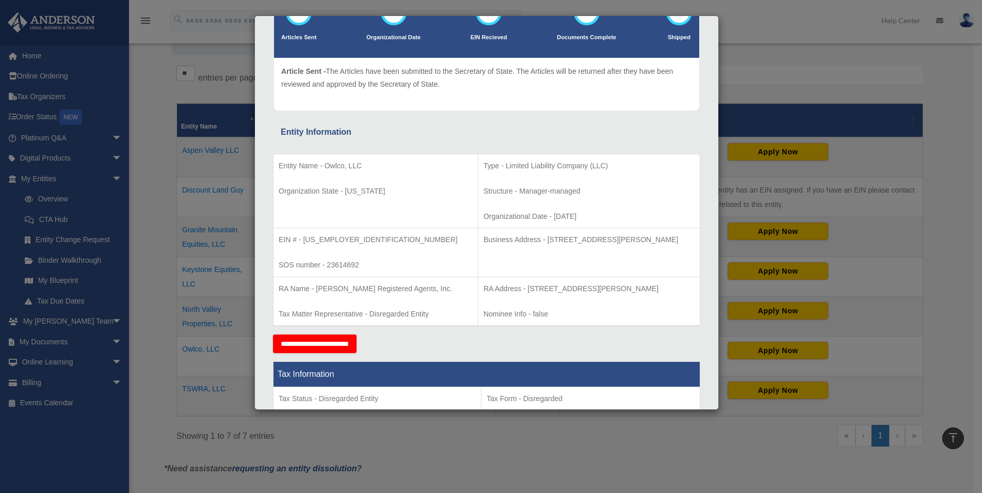
drag, startPoint x: 514, startPoint y: 239, endPoint x: 673, endPoint y: 235, distance: 159.1
click at [673, 235] on p "Business Address - [STREET_ADDRESS][PERSON_NAME]" at bounding box center [589, 239] width 211 height 13
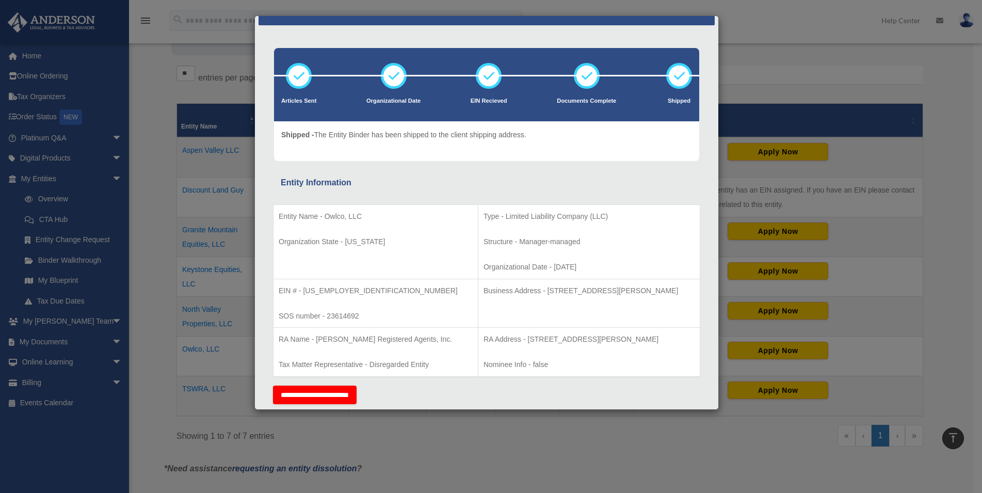
scroll to position [0, 0]
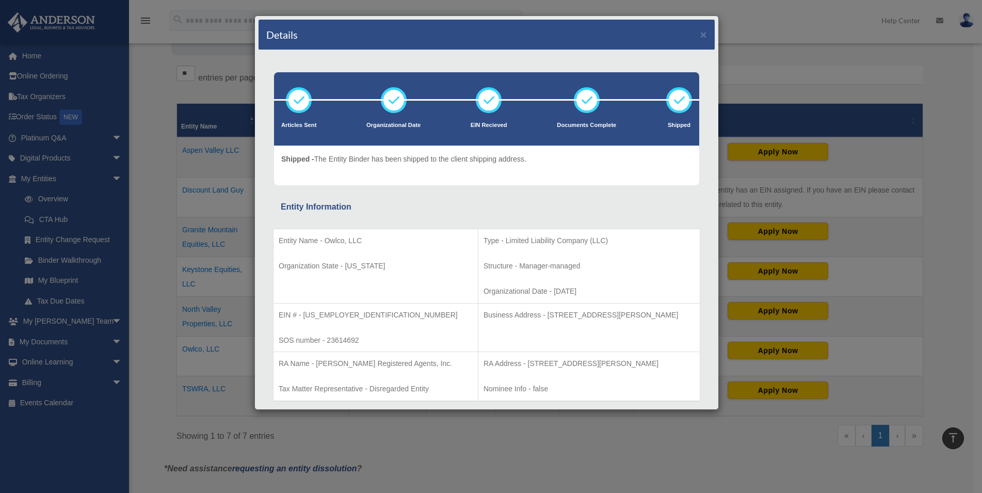
click at [767, 54] on div "Details × Articles Sent Organizational Date" at bounding box center [491, 246] width 982 height 493
